Goal: Check status: Check status

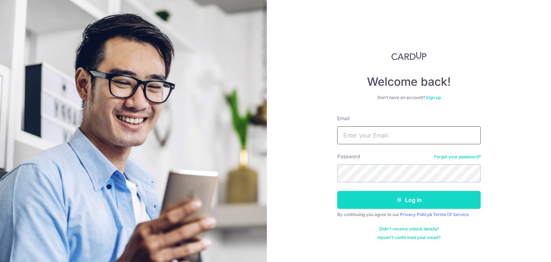
type input "[PERSON_NAME][EMAIL_ADDRESS][DOMAIN_NAME]"
click at [400, 195] on button "Log in" at bounding box center [408, 200] width 143 height 18
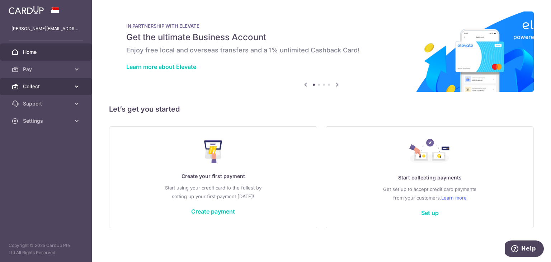
click at [78, 86] on icon at bounding box center [76, 86] width 7 height 7
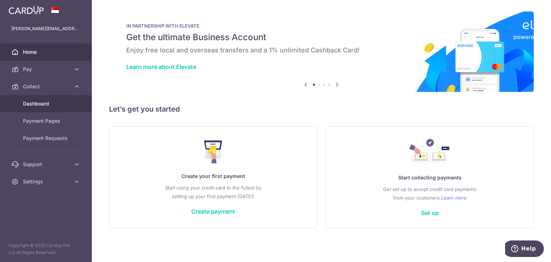
click at [46, 108] on link "Dashboard" at bounding box center [46, 103] width 92 height 17
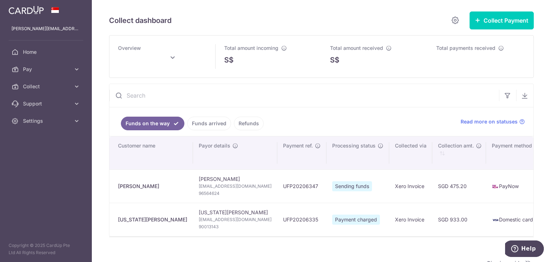
click at [202, 123] on link "Funds arrived" at bounding box center [209, 123] width 44 height 14
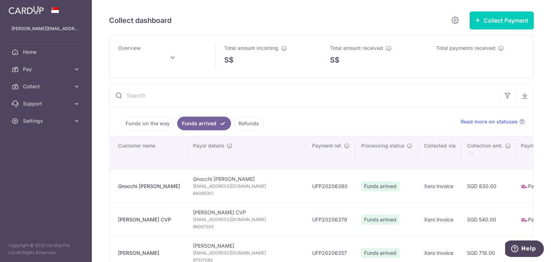
type input "August 2025"
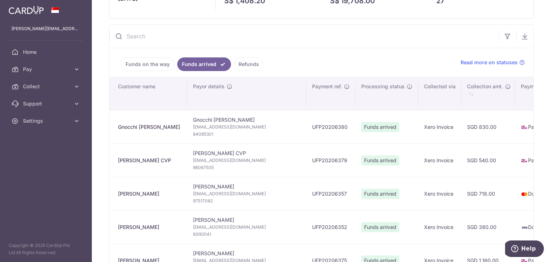
scroll to position [72, 0]
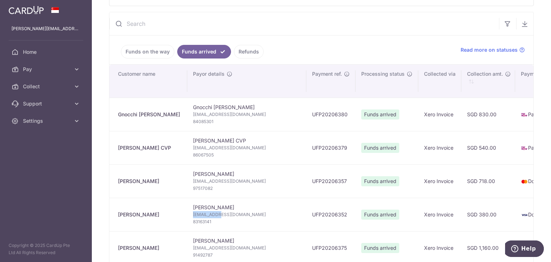
drag, startPoint x: 184, startPoint y: 214, endPoint x: 213, endPoint y: 217, distance: 28.5
click at [213, 217] on td "Eugene Yap eugeneyapjc@gmail.com 83163141" at bounding box center [246, 214] width 119 height 33
copy span "eugeneyapjc"
